Goal: Transaction & Acquisition: Purchase product/service

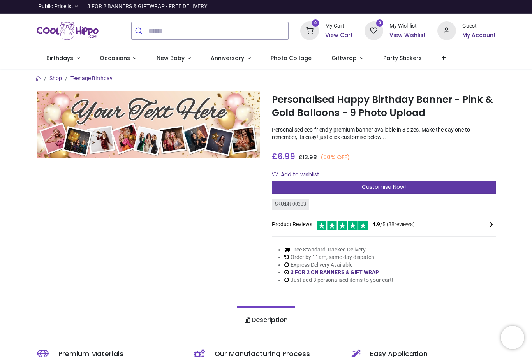
click at [449, 182] on div "Customise Now!" at bounding box center [384, 187] width 224 height 13
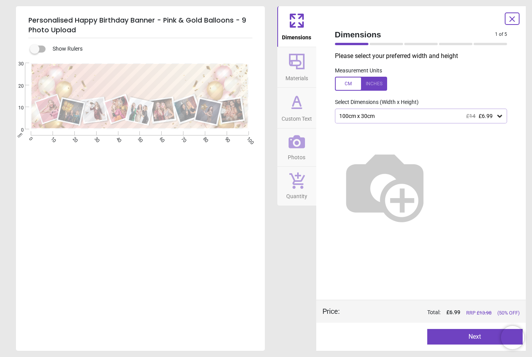
click at [503, 117] on icon at bounding box center [500, 116] width 8 height 8
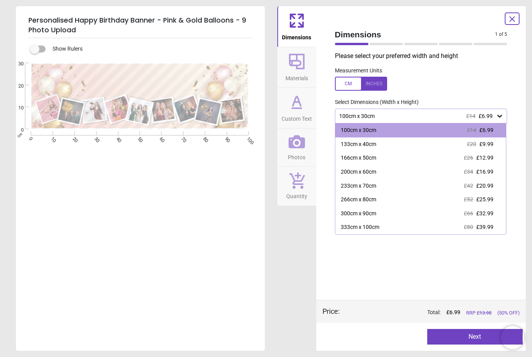
click at [292, 285] on div "Dimensions Materials Custom Text Photos Quantity" at bounding box center [297, 178] width 39 height 345
click at [369, 84] on div at bounding box center [361, 84] width 52 height 14
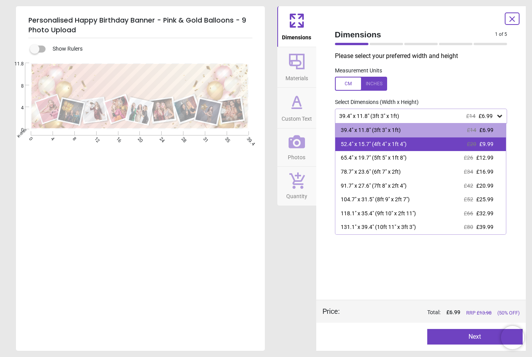
click at [485, 143] on span "£9.99" at bounding box center [487, 144] width 14 height 6
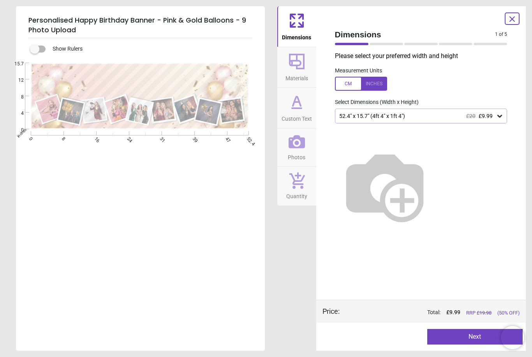
click at [471, 334] on button "Next" at bounding box center [476, 337] width 96 height 16
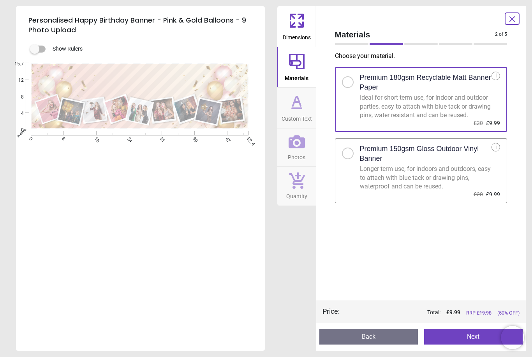
click at [463, 337] on button "Next" at bounding box center [474, 337] width 99 height 16
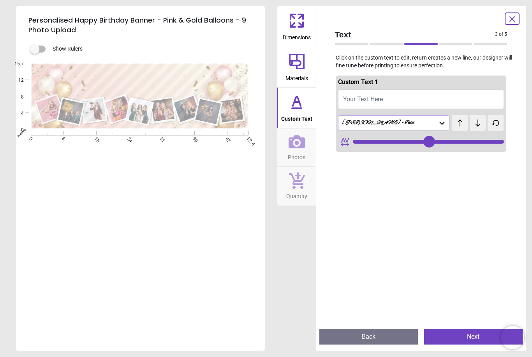
click at [419, 121] on div "Alex Brush - Bold" at bounding box center [390, 123] width 97 height 7
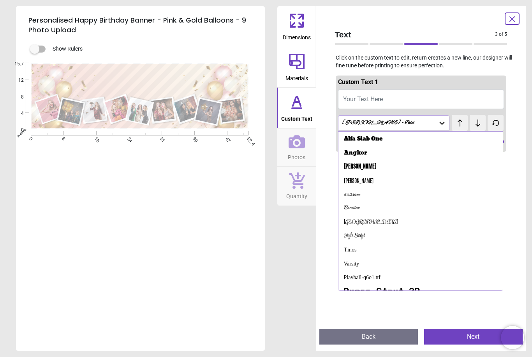
scroll to position [27, 0]
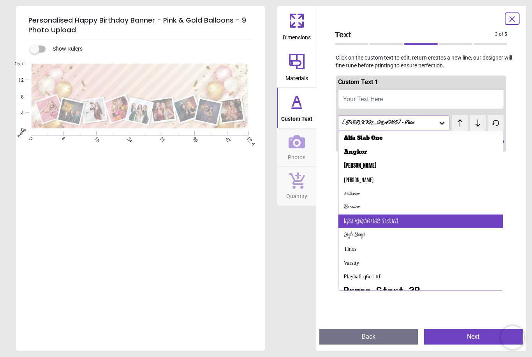
click at [404, 219] on div "Rochester" at bounding box center [421, 222] width 165 height 14
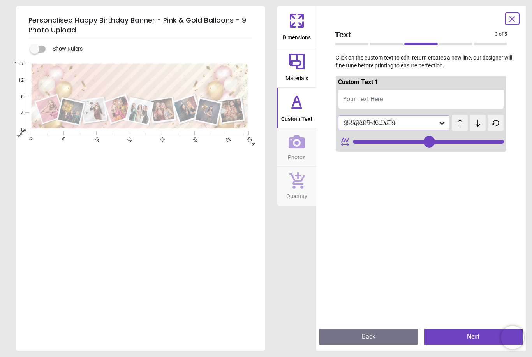
type input "**"
click at [442, 122] on icon at bounding box center [443, 123] width 8 height 8
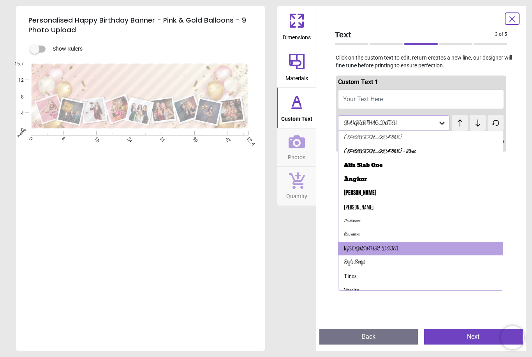
scroll to position [0, 0]
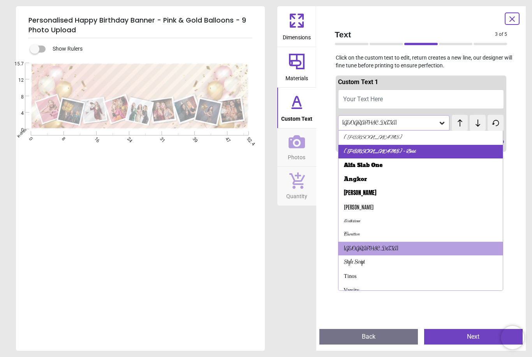
click at [409, 145] on div "Alex Brush - Bold" at bounding box center [421, 152] width 165 height 14
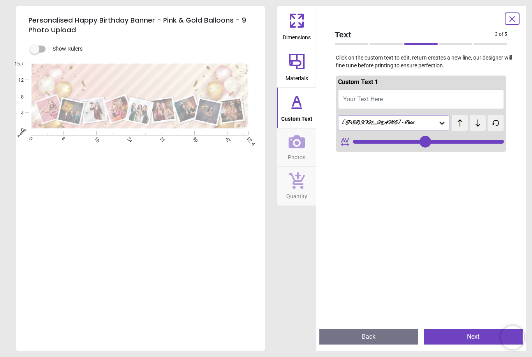
click at [443, 123] on icon at bounding box center [442, 123] width 5 height 3
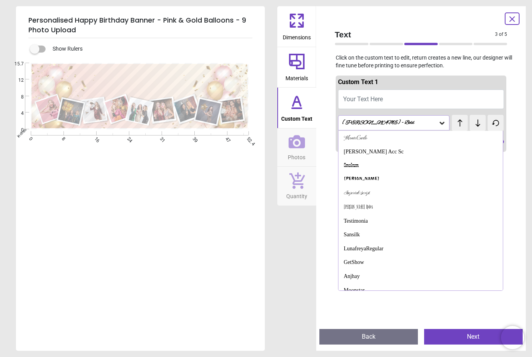
scroll to position [376, 0]
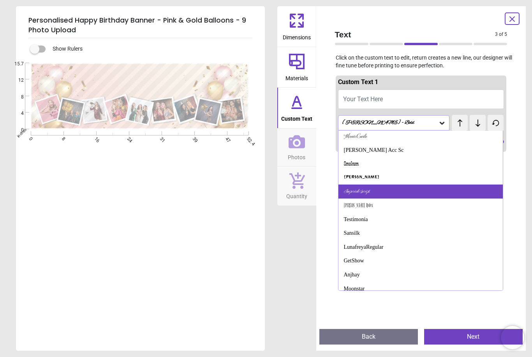
click at [421, 189] on div "Imperial Script" at bounding box center [421, 192] width 165 height 14
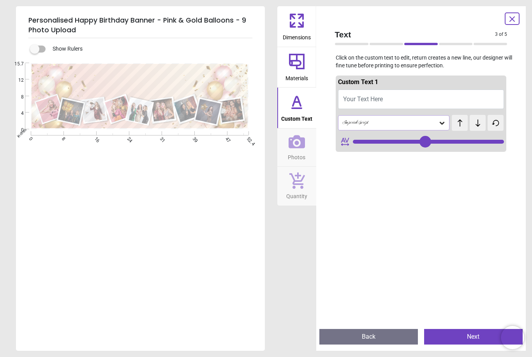
scroll to position [0, 0]
click at [446, 117] on div "Imperial Script" at bounding box center [394, 122] width 112 height 15
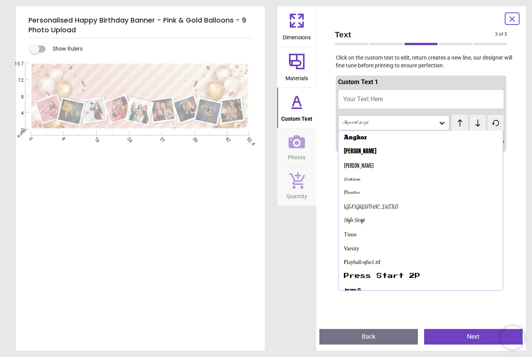
scroll to position [35, 0]
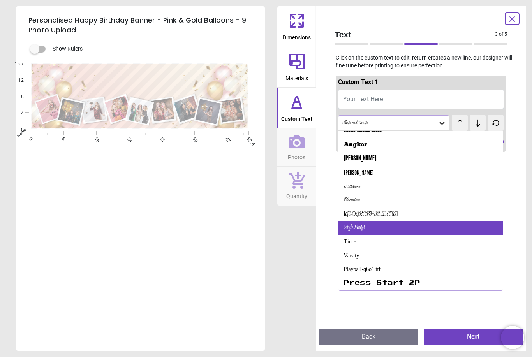
click at [389, 225] on div "Style Script" at bounding box center [421, 228] width 165 height 14
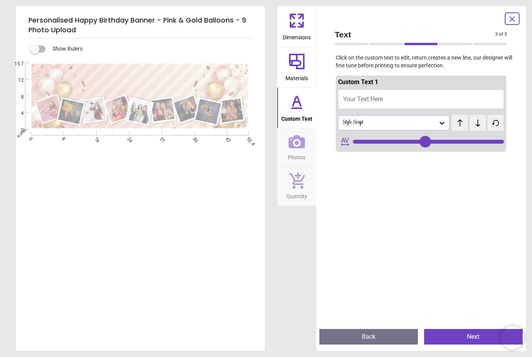
click at [445, 122] on icon at bounding box center [443, 123] width 8 height 8
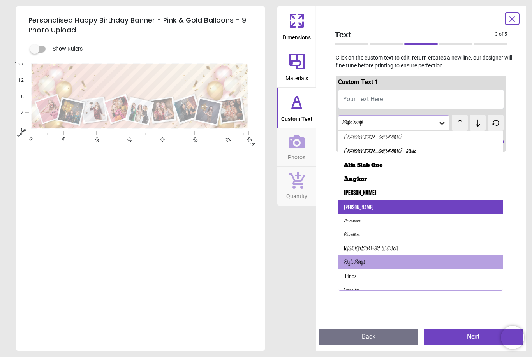
click at [405, 206] on div "Antonio" at bounding box center [421, 207] width 165 height 14
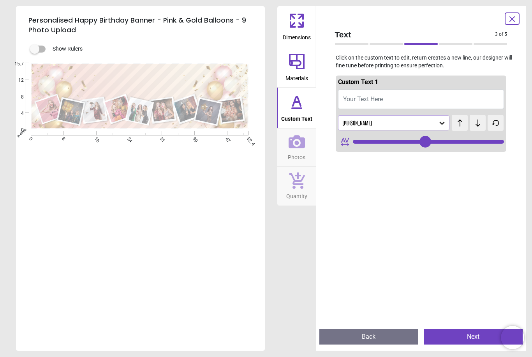
click at [446, 122] on div "Antonio" at bounding box center [394, 122] width 112 height 15
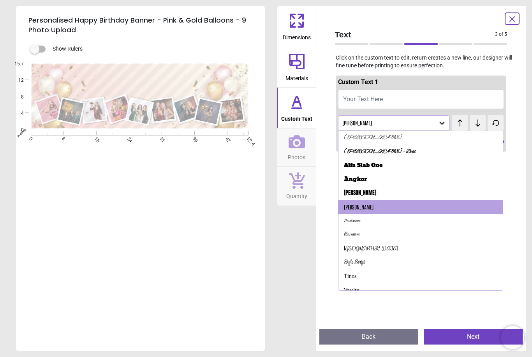
scroll to position [0, 0]
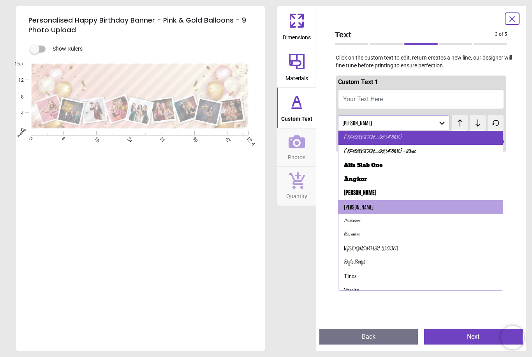
click at [382, 140] on div "Alex Brush" at bounding box center [421, 138] width 165 height 14
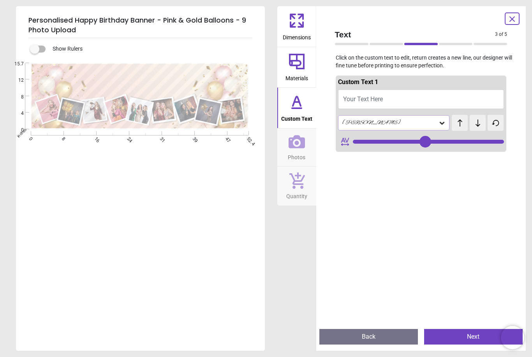
click at [466, 334] on button "Next" at bounding box center [474, 337] width 99 height 16
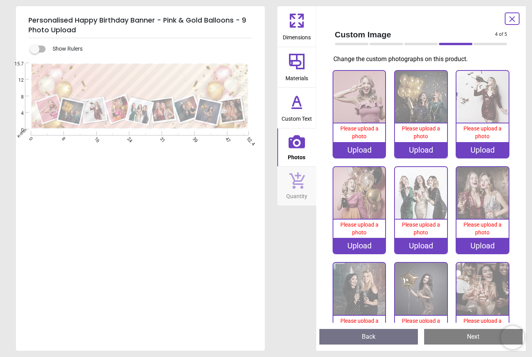
click at [362, 154] on div "Upload" at bounding box center [360, 150] width 52 height 16
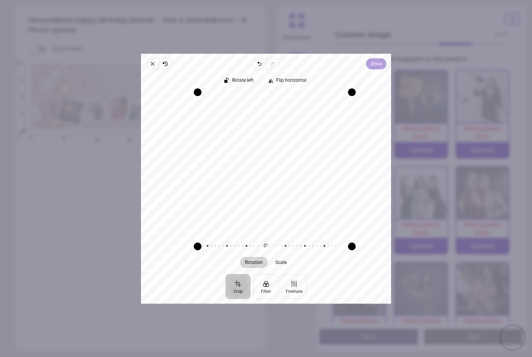
click at [382, 59] on span "Done" at bounding box center [376, 63] width 11 height 9
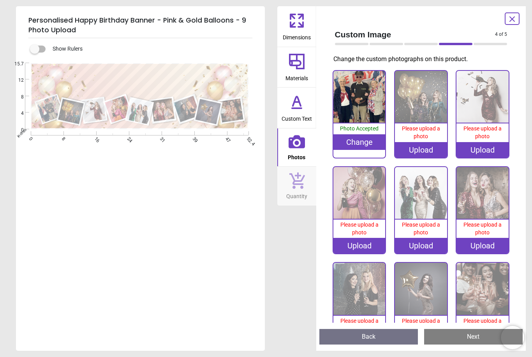
click at [423, 147] on div "Upload" at bounding box center [421, 150] width 52 height 16
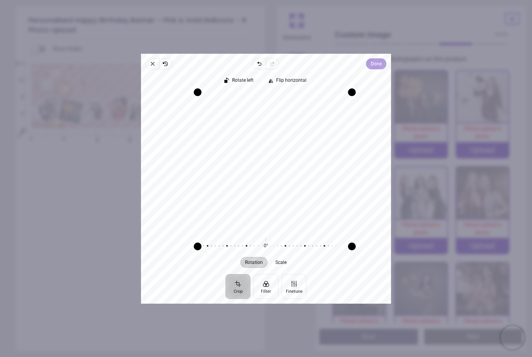
click at [382, 59] on span "Done" at bounding box center [376, 63] width 11 height 9
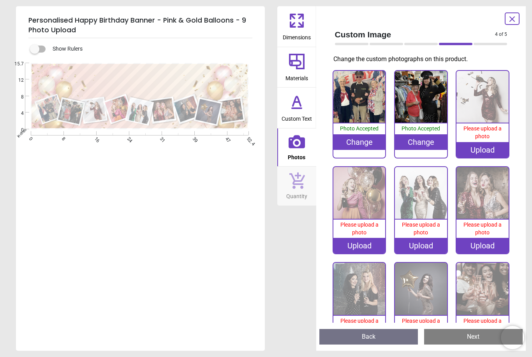
click at [481, 103] on img at bounding box center [483, 97] width 52 height 52
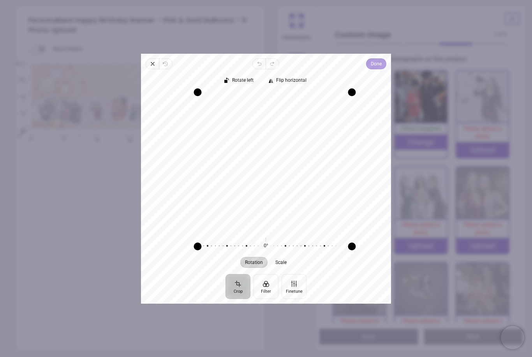
click at [382, 59] on span "Done" at bounding box center [376, 63] width 11 height 9
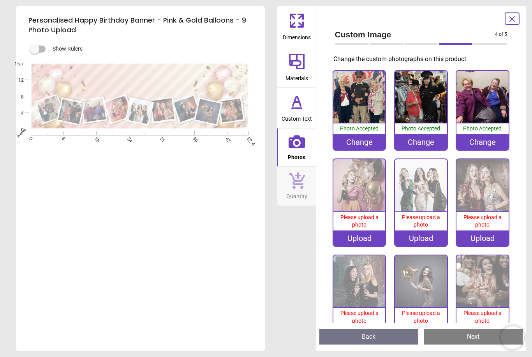
click at [366, 189] on img at bounding box center [360, 185] width 52 height 52
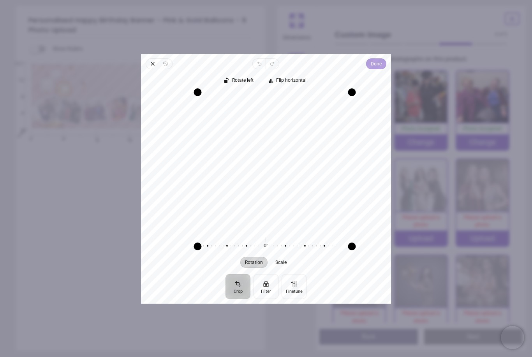
click at [382, 59] on span "Done" at bounding box center [376, 63] width 11 height 9
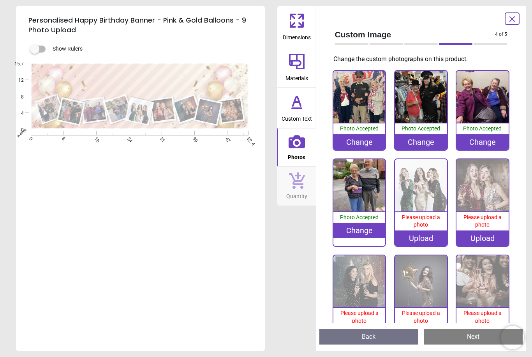
click at [423, 188] on img at bounding box center [421, 185] width 52 height 52
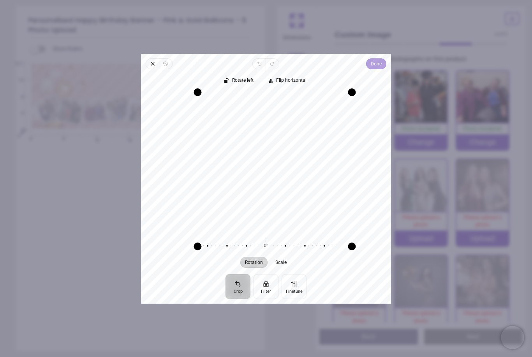
click at [382, 59] on span "Done" at bounding box center [376, 63] width 11 height 9
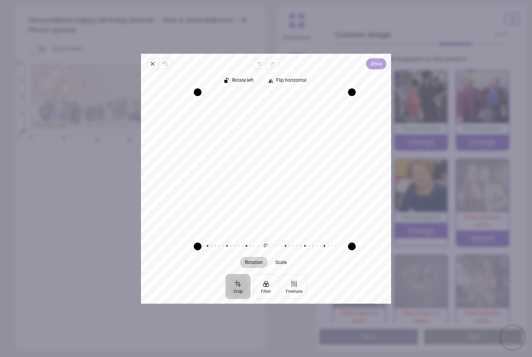
click at [382, 59] on span "Done" at bounding box center [376, 63] width 11 height 9
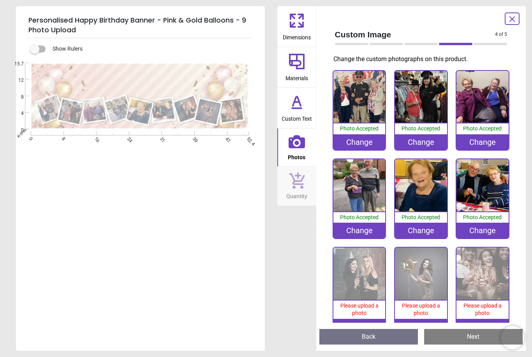
click at [477, 237] on div "Change" at bounding box center [483, 231] width 52 height 16
click at [367, 271] on img at bounding box center [360, 274] width 52 height 52
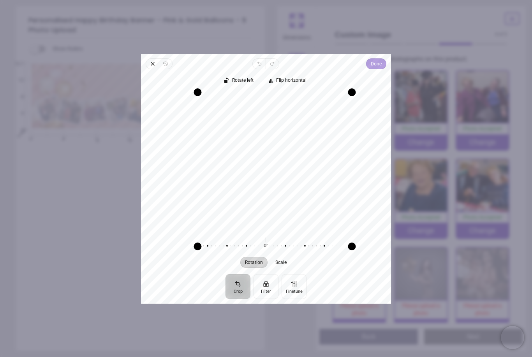
click at [387, 58] on button "Done" at bounding box center [376, 63] width 20 height 11
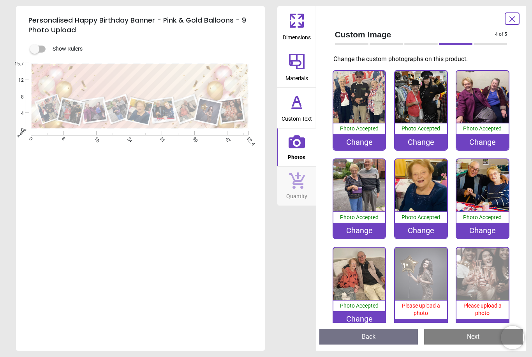
click at [425, 303] on span "Please upload a photo" at bounding box center [421, 310] width 38 height 14
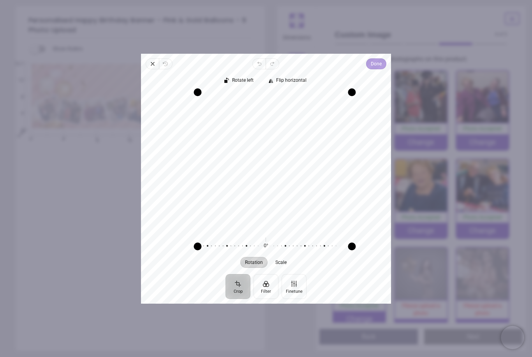
click at [382, 59] on span "Done" at bounding box center [376, 63] width 11 height 9
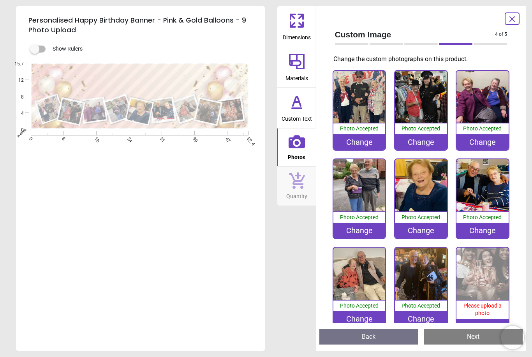
click at [481, 310] on span "Please upload a photo" at bounding box center [483, 310] width 38 height 14
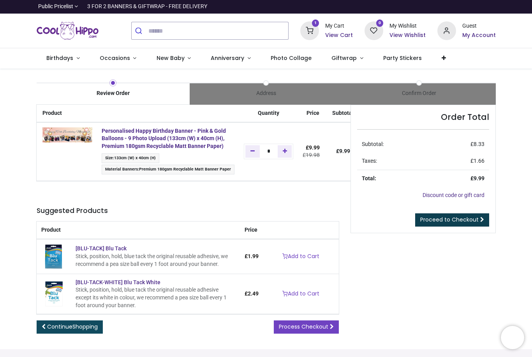
click at [467, 217] on span "Proceed to Checkout" at bounding box center [450, 220] width 58 height 8
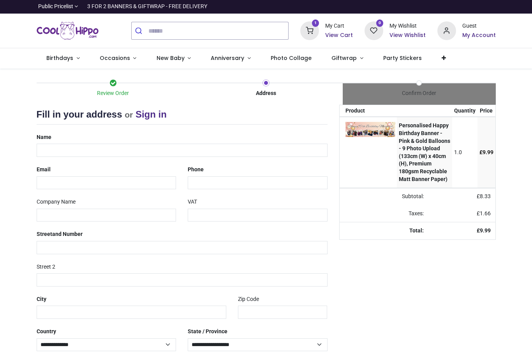
select select "***"
click at [108, 150] on input "text" at bounding box center [182, 150] width 291 height 13
type input "**********"
click at [104, 184] on input "email" at bounding box center [107, 183] width 140 height 13
type input "**********"
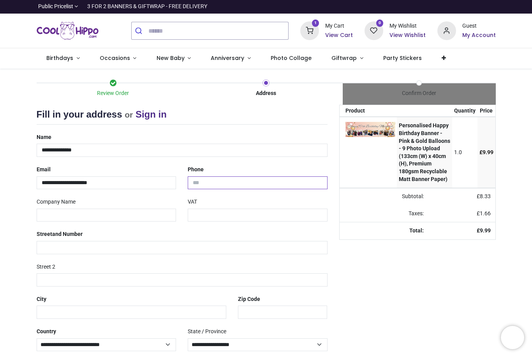
click at [226, 182] on input "tel" at bounding box center [258, 183] width 140 height 13
type input "**********"
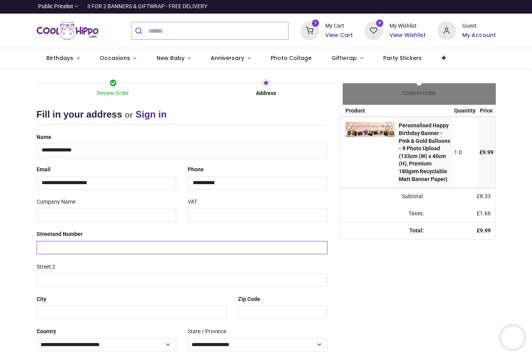
click at [119, 246] on input "text" at bounding box center [182, 247] width 291 height 13
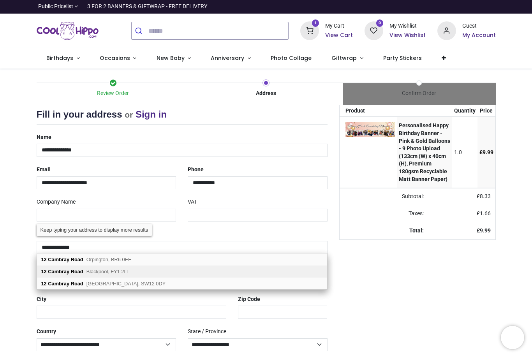
click at [129, 272] on span "Blackpool, FY1 2LT" at bounding box center [108, 272] width 43 height 6
type input "**********"
type input "*******"
select select "***"
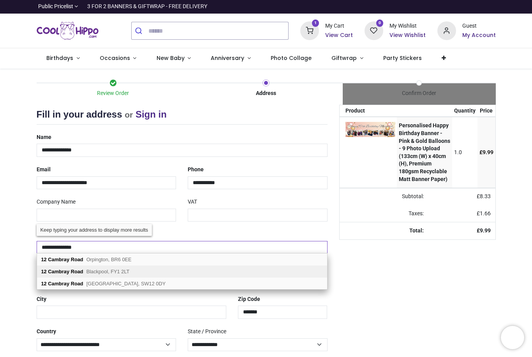
type input "*********"
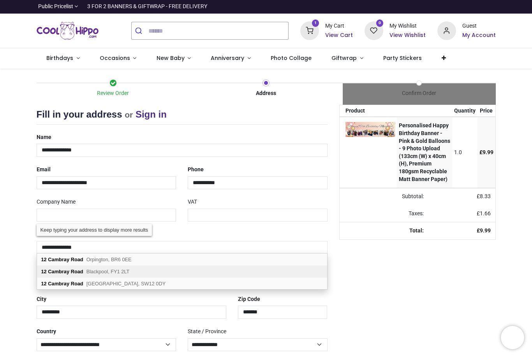
click at [118, 270] on span "Blackpool, FY1 2LT" at bounding box center [108, 272] width 43 height 6
select select "***"
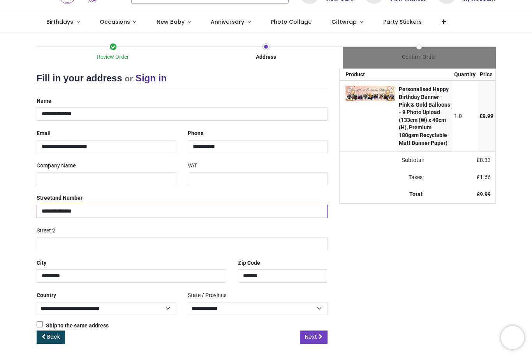
scroll to position [36, 0]
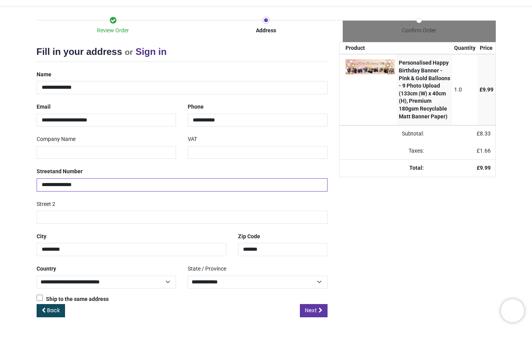
click at [316, 334] on span "Next" at bounding box center [311, 338] width 12 height 8
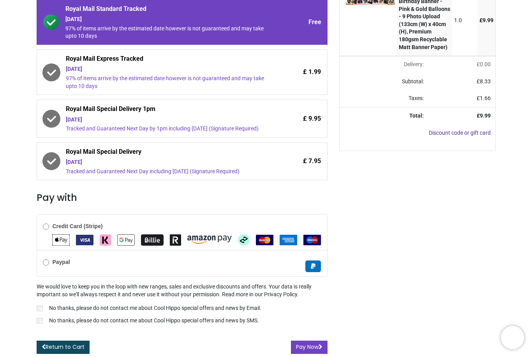
scroll to position [134, 0]
click at [301, 348] on button "Pay Now" at bounding box center [309, 347] width 37 height 13
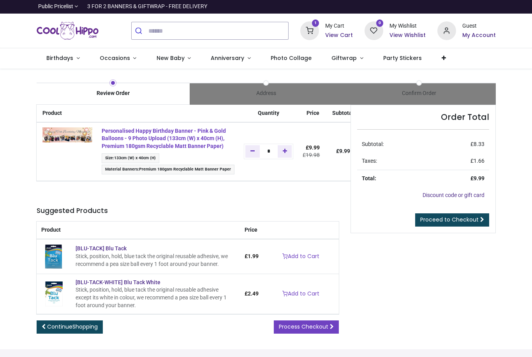
click at [207, 138] on strong "Personalised Happy Birthday Banner - Pink & Gold Balloons - 9 Photo Upload (133…" at bounding box center [164, 138] width 124 height 21
click at [152, 160] on span "Size : 133cm (W) x 40cm (H)" at bounding box center [131, 159] width 58 height 10
click at [327, 27] on div "1 My Cart View Cart" at bounding box center [327, 30] width 53 height 19
click at [345, 34] on h6 "View Cart" at bounding box center [340, 36] width 28 height 8
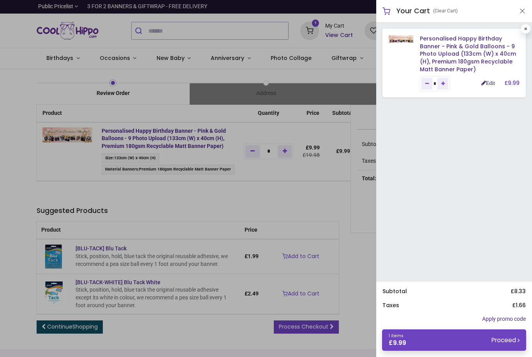
click at [489, 81] on link "Edit" at bounding box center [489, 82] width 14 height 5
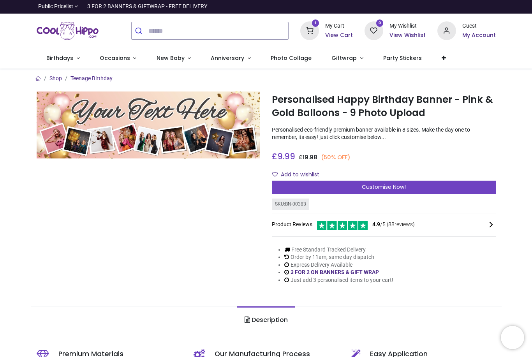
click at [237, 122] on img at bounding box center [149, 125] width 224 height 67
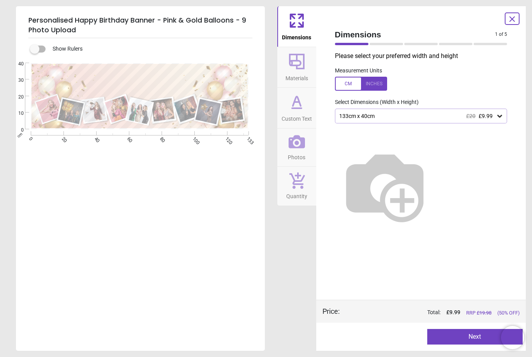
type textarea "**********"
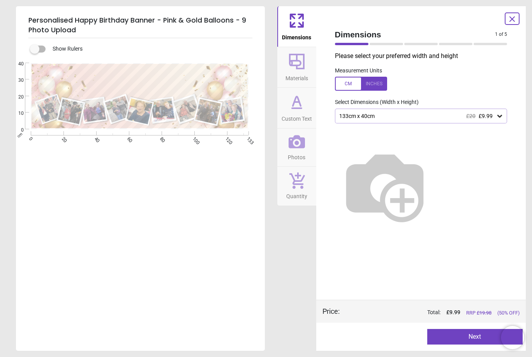
click at [501, 115] on icon at bounding box center [500, 116] width 5 height 3
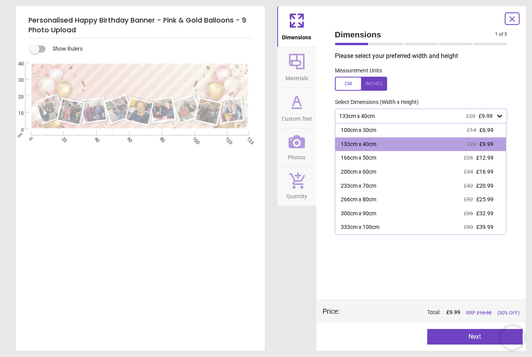
click at [411, 102] on label "Select Dimensions (Width x Height)" at bounding box center [374, 103] width 90 height 8
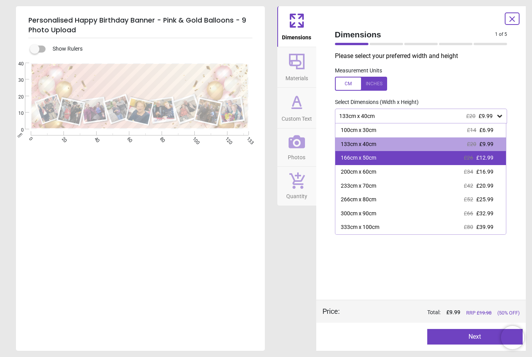
click at [395, 159] on div "166cm x 50cm £26 £12.99" at bounding box center [421, 158] width 171 height 14
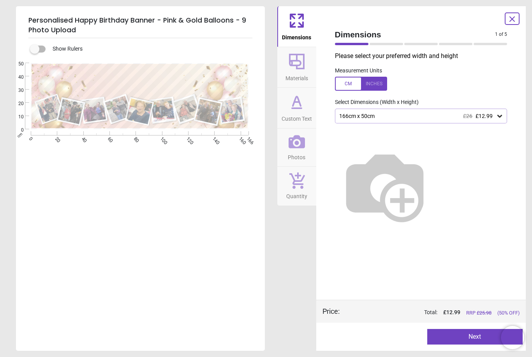
click at [379, 83] on div at bounding box center [361, 84] width 52 height 14
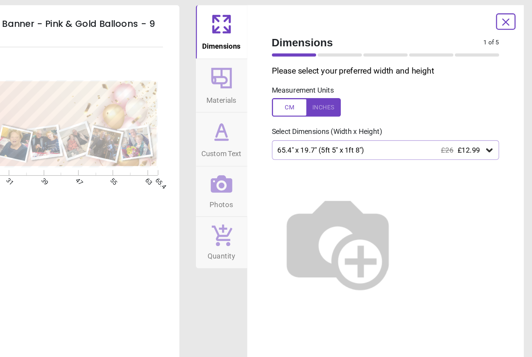
click at [508, 16] on icon at bounding box center [512, 18] width 9 height 9
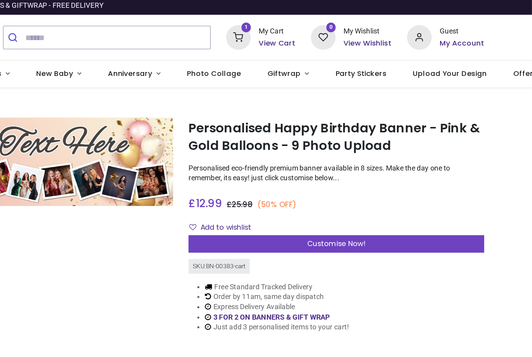
click at [312, 22] on sup "1" at bounding box center [315, 22] width 7 height 7
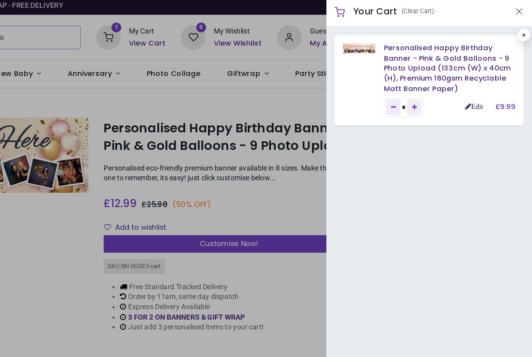
click at [482, 80] on link "Edit" at bounding box center [489, 82] width 14 height 5
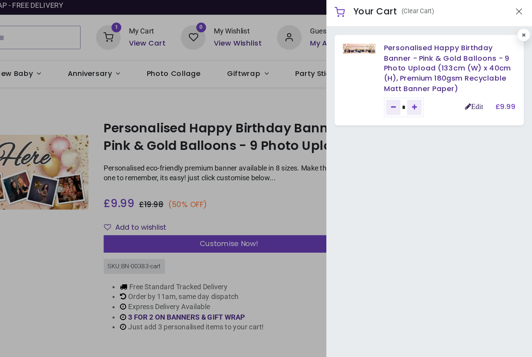
click at [482, 80] on link "Edit" at bounding box center [489, 82] width 14 height 5
click at [482, 82] on link "Edit" at bounding box center [489, 82] width 14 height 5
click at [482, 80] on link "Edit" at bounding box center [489, 82] width 14 height 5
click at [482, 81] on link "Edit" at bounding box center [489, 82] width 14 height 5
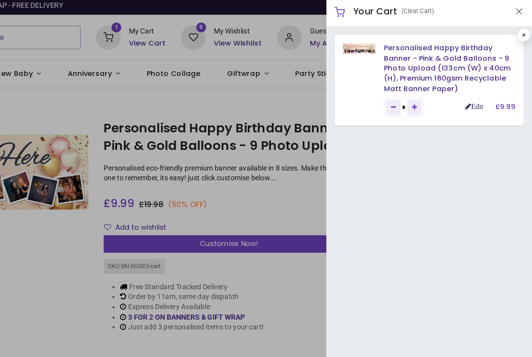
click at [482, 82] on link "Edit" at bounding box center [489, 82] width 14 height 5
click at [482, 81] on link "Edit" at bounding box center [489, 82] width 14 height 5
click at [482, 82] on link "Edit" at bounding box center [489, 82] width 14 height 5
click at [482, 81] on link "Edit" at bounding box center [489, 82] width 14 height 5
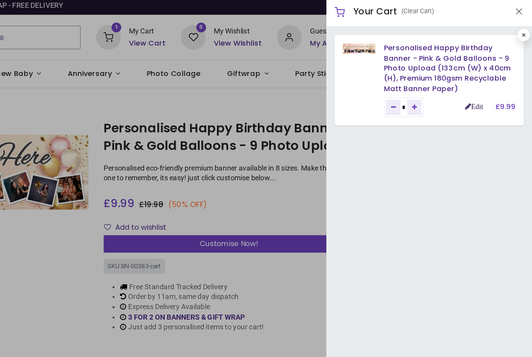
click at [482, 81] on link "Edit" at bounding box center [489, 82] width 14 height 5
click at [482, 82] on link "Edit" at bounding box center [489, 82] width 14 height 5
click at [482, 81] on link "Edit" at bounding box center [489, 82] width 14 height 5
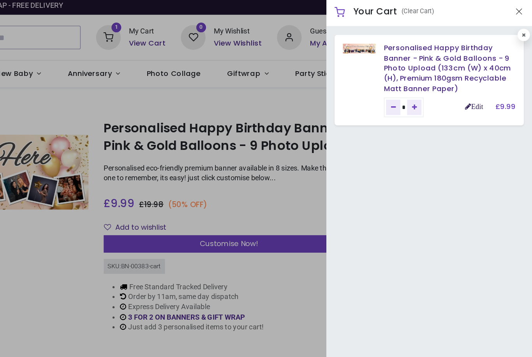
click at [482, 81] on link "Edit" at bounding box center [489, 82] width 14 height 5
click at [397, 7] on h5 "Your Cart" at bounding box center [414, 11] width 34 height 10
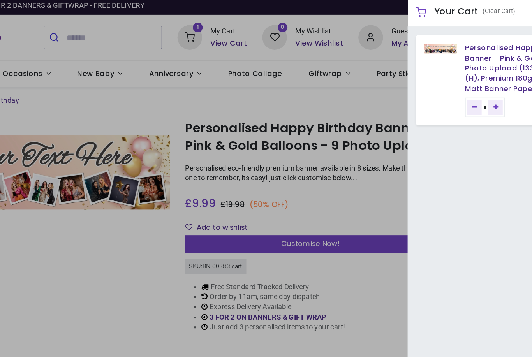
click at [294, 119] on div at bounding box center [266, 178] width 532 height 357
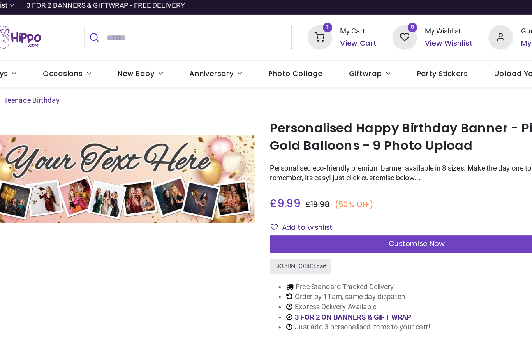
click at [326, 26] on div "My Cart" at bounding box center [340, 26] width 28 height 8
click at [326, 34] on h6 "View Cart" at bounding box center [340, 36] width 28 height 8
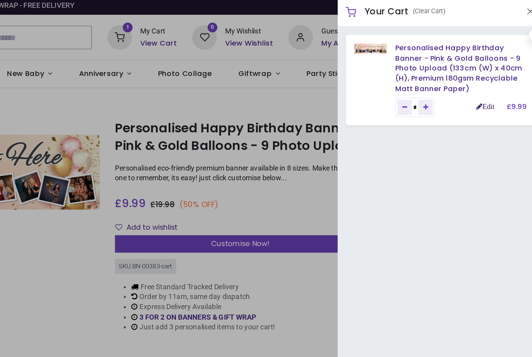
click at [482, 81] on link "Edit" at bounding box center [489, 82] width 14 height 5
click at [482, 80] on link "Edit" at bounding box center [489, 82] width 14 height 5
click at [482, 82] on link "Edit" at bounding box center [489, 82] width 14 height 5
click at [482, 81] on link "Edit" at bounding box center [489, 82] width 14 height 5
click at [482, 80] on link "Edit" at bounding box center [489, 82] width 14 height 5
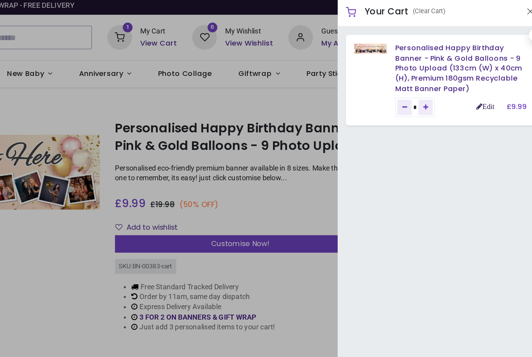
click at [482, 81] on link "Edit" at bounding box center [489, 82] width 14 height 5
click at [482, 80] on link "Edit" at bounding box center [489, 82] width 14 height 5
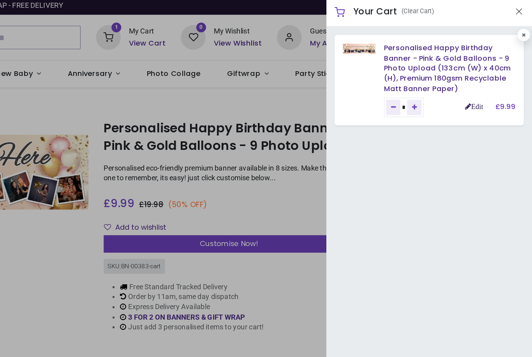
click at [482, 80] on link "Edit" at bounding box center [489, 82] width 14 height 5
click at [482, 81] on link "Edit" at bounding box center [489, 82] width 14 height 5
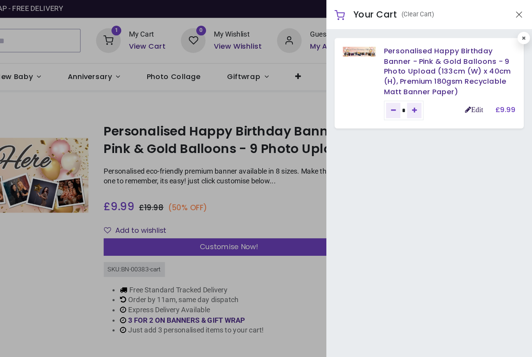
click at [482, 83] on link "Edit" at bounding box center [489, 82] width 14 height 5
click at [482, 84] on link "Edit" at bounding box center [489, 82] width 14 height 5
click at [482, 83] on link "Edit" at bounding box center [489, 82] width 14 height 5
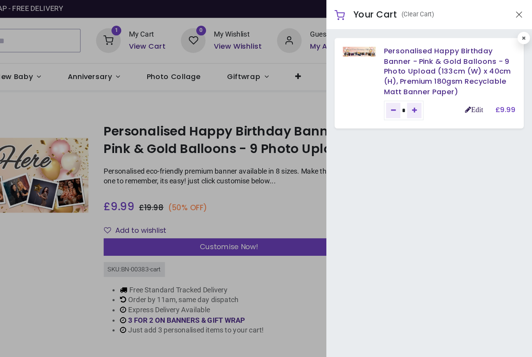
click at [482, 83] on link "Edit" at bounding box center [489, 82] width 14 height 5
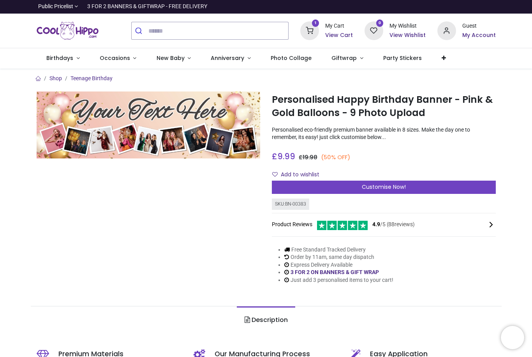
click at [336, 34] on h6 "View Cart" at bounding box center [340, 36] width 28 height 8
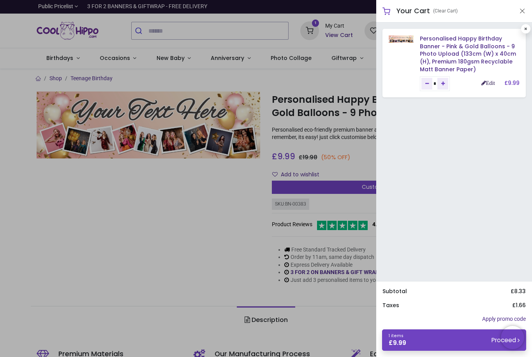
click at [491, 81] on link "Edit" at bounding box center [489, 82] width 14 height 5
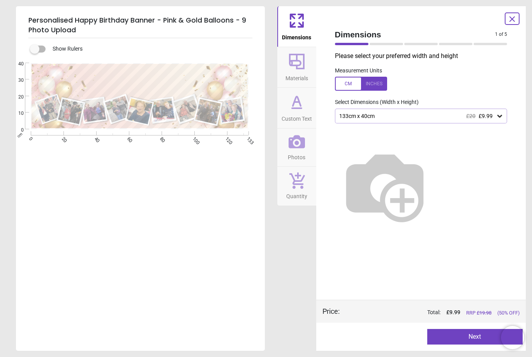
click at [500, 117] on icon at bounding box center [500, 116] width 5 height 3
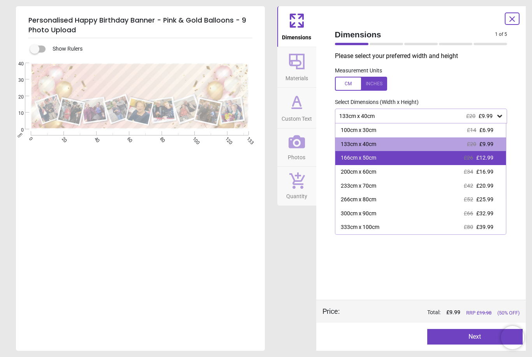
click at [484, 159] on span "£12.99" at bounding box center [485, 158] width 17 height 6
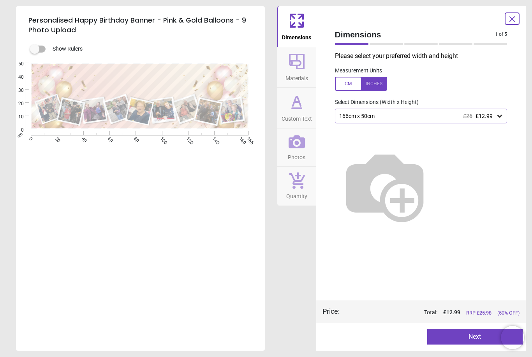
click at [465, 327] on div "Preview Next Next" at bounding box center [422, 337] width 210 height 28
click at [474, 339] on button "Next" at bounding box center [476, 337] width 96 height 16
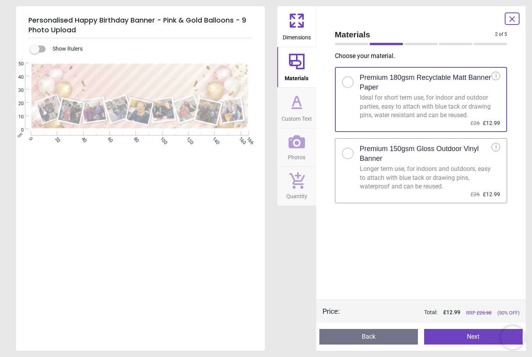
click at [476, 340] on button "Next" at bounding box center [474, 337] width 99 height 16
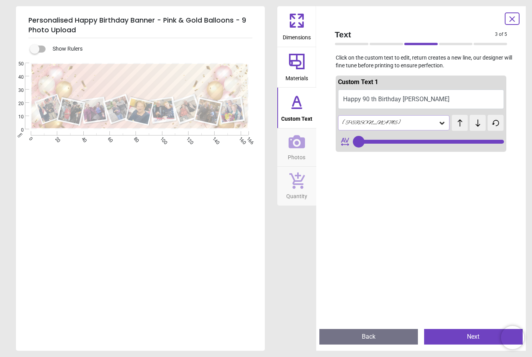
type input "**"
click at [477, 335] on button "Next" at bounding box center [474, 337] width 99 height 16
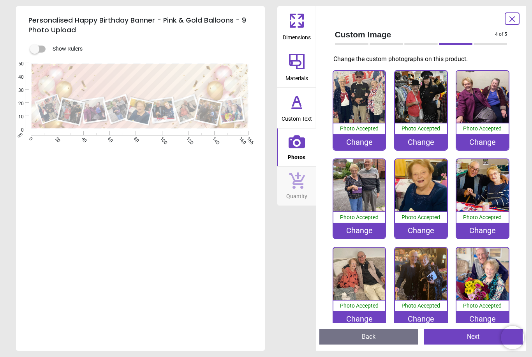
click at [476, 339] on button "Next" at bounding box center [474, 337] width 99 height 16
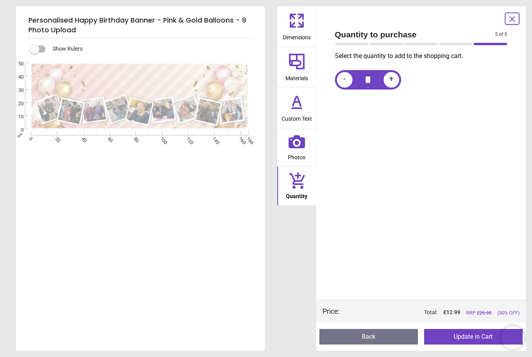
click at [477, 340] on button "Update in Cart" at bounding box center [474, 337] width 99 height 16
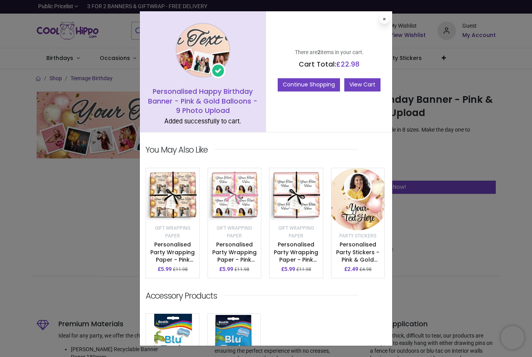
click at [365, 82] on link "View Cart" at bounding box center [363, 84] width 36 height 13
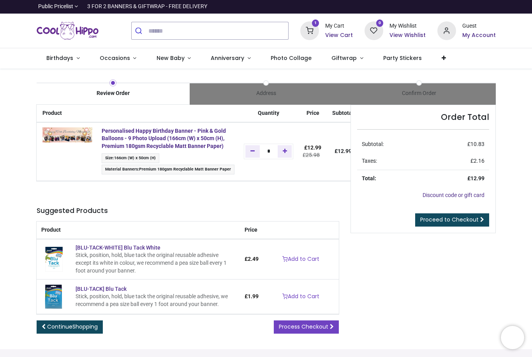
click at [326, 31] on div "1 My Cart View Cart" at bounding box center [327, 30] width 53 height 19
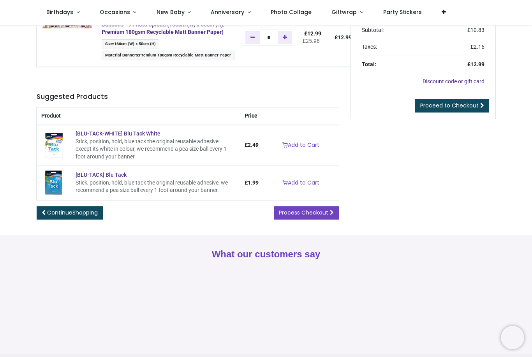
scroll to position [70, 0]
click at [442, 104] on span "Proceed to Checkout" at bounding box center [450, 106] width 58 height 8
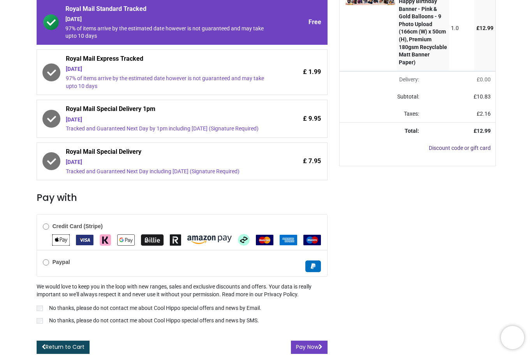
scroll to position [134, 0]
click at [54, 265] on b "Paypal" at bounding box center [61, 262] width 18 height 6
click at [309, 346] on button "Pay Now" at bounding box center [309, 347] width 37 height 13
